Goal: Task Accomplishment & Management: Use online tool/utility

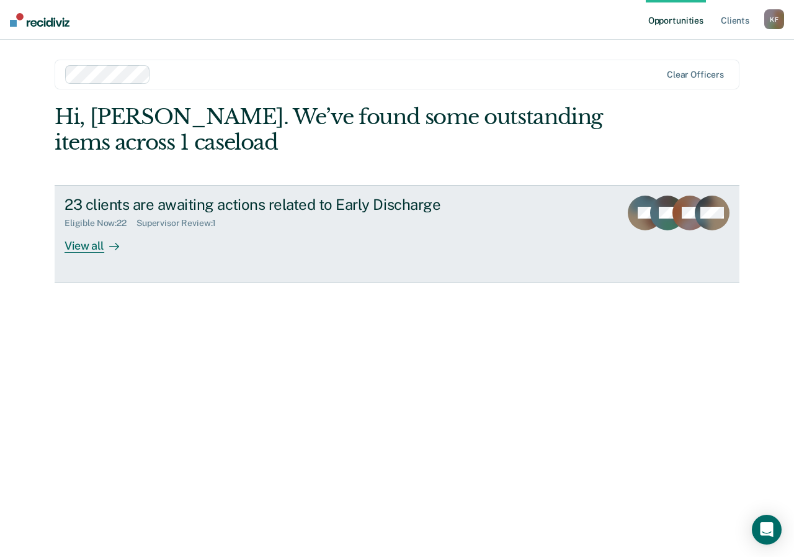
click at [83, 242] on div "View all" at bounding box center [100, 240] width 70 height 24
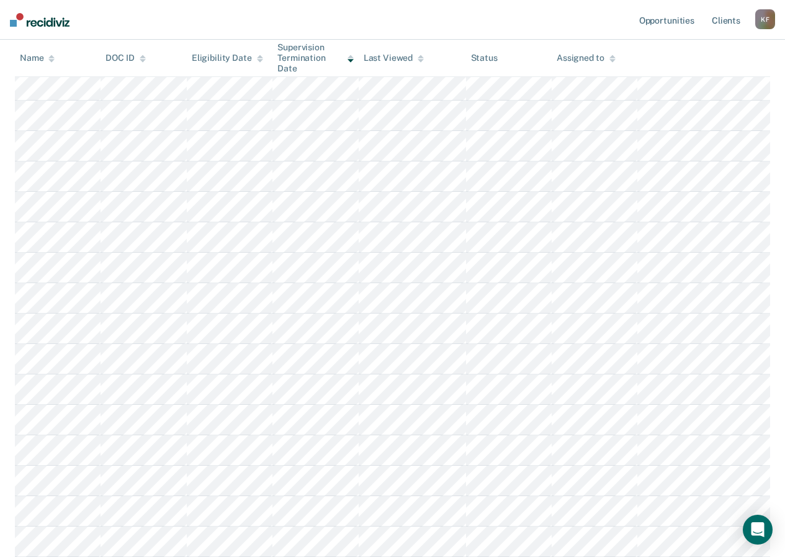
scroll to position [214, 0]
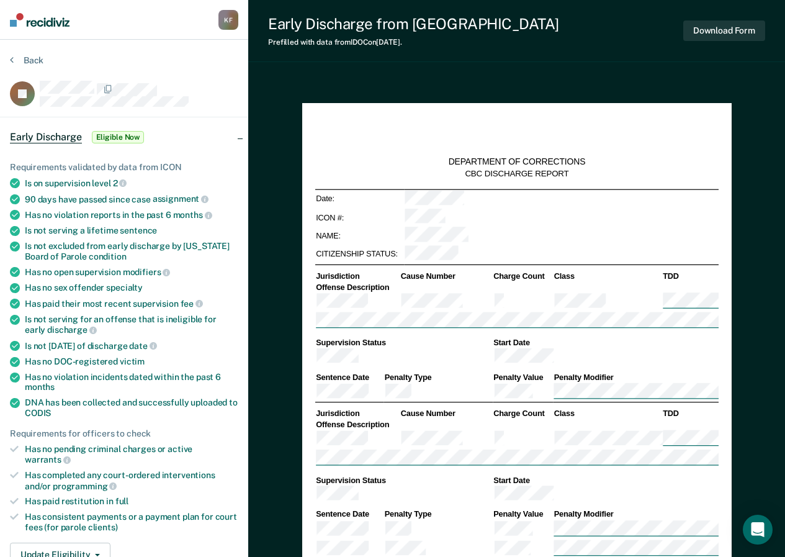
type textarea "x"
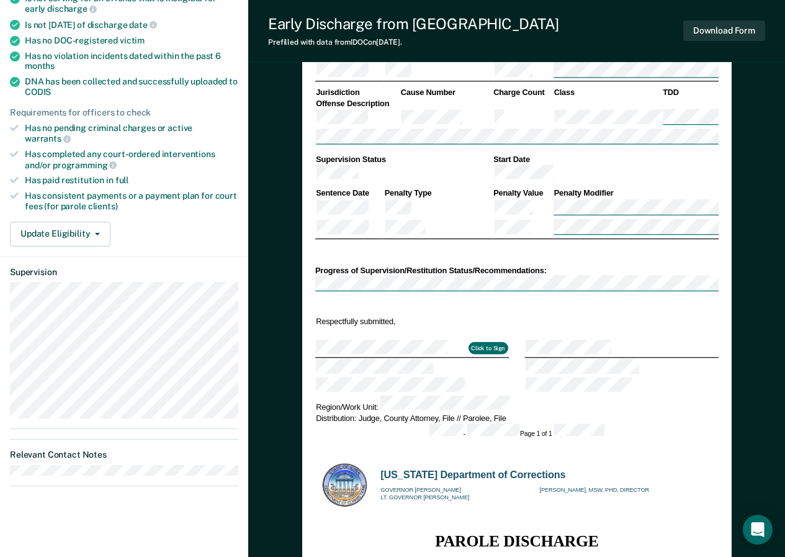
scroll to position [345, 0]
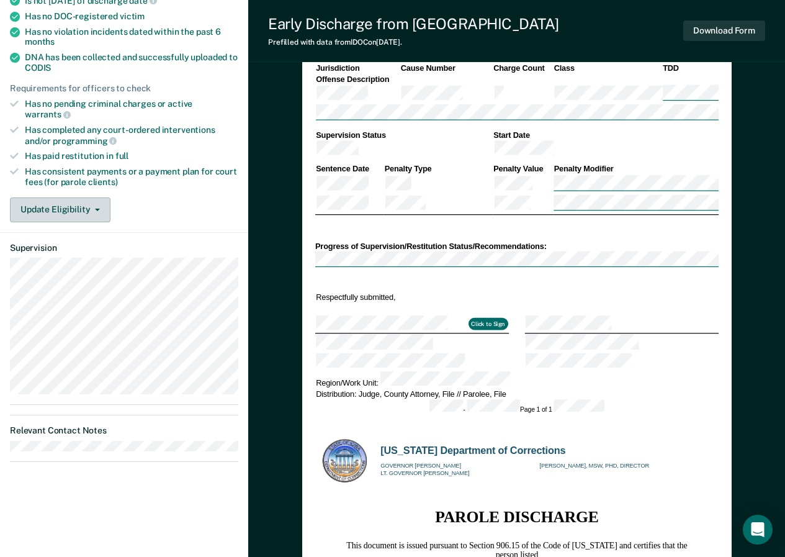
click at [99, 197] on button "Update Eligibility" at bounding box center [60, 209] width 101 height 25
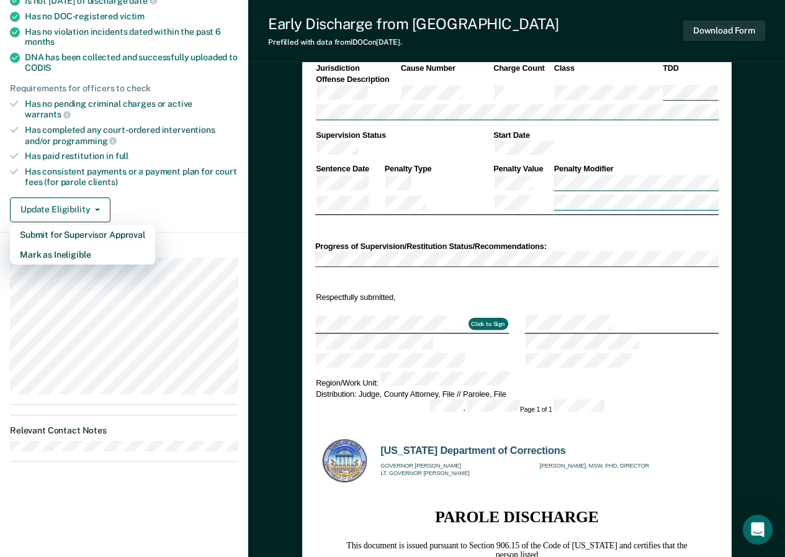
click at [146, 197] on div "Update Eligibility Submit for Supervisor Approval [PERSON_NAME] as Ineligible" at bounding box center [124, 209] width 228 height 25
